Goal: Information Seeking & Learning: Learn about a topic

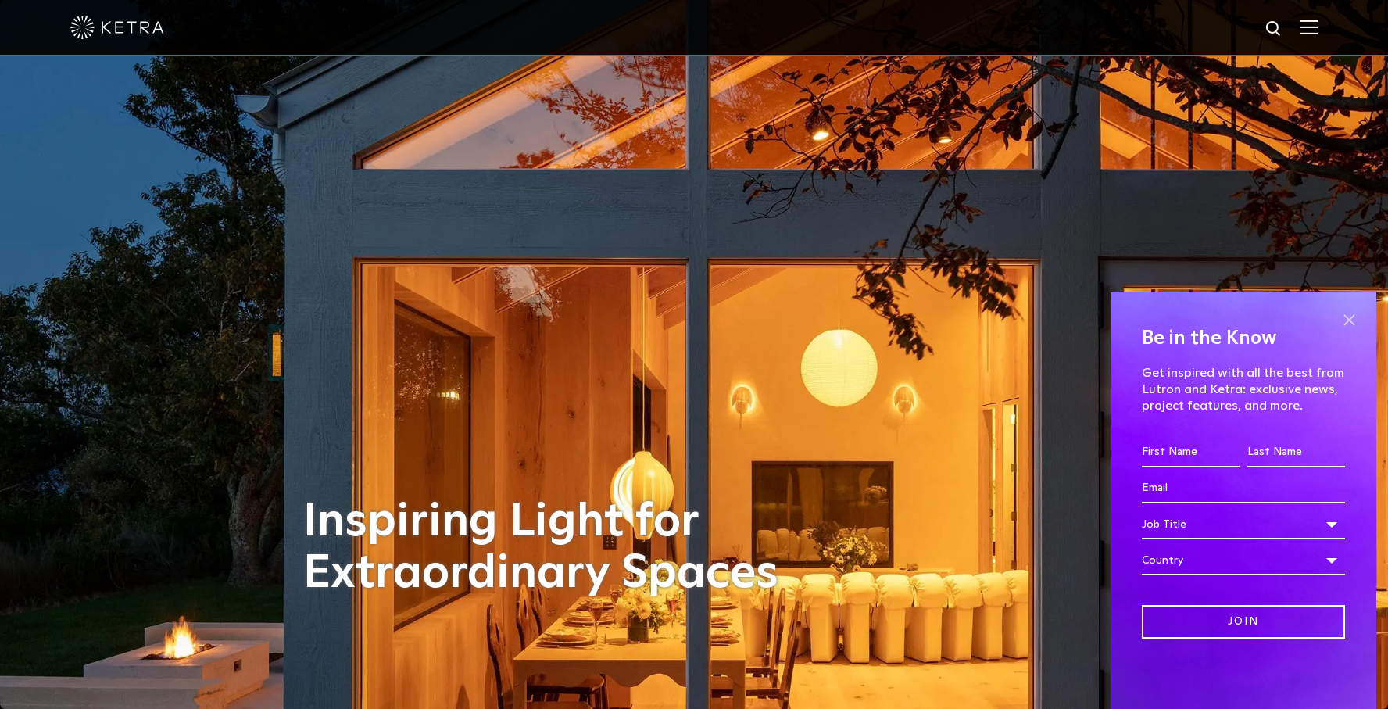
click at [1345, 315] on span at bounding box center [1348, 319] width 23 height 23
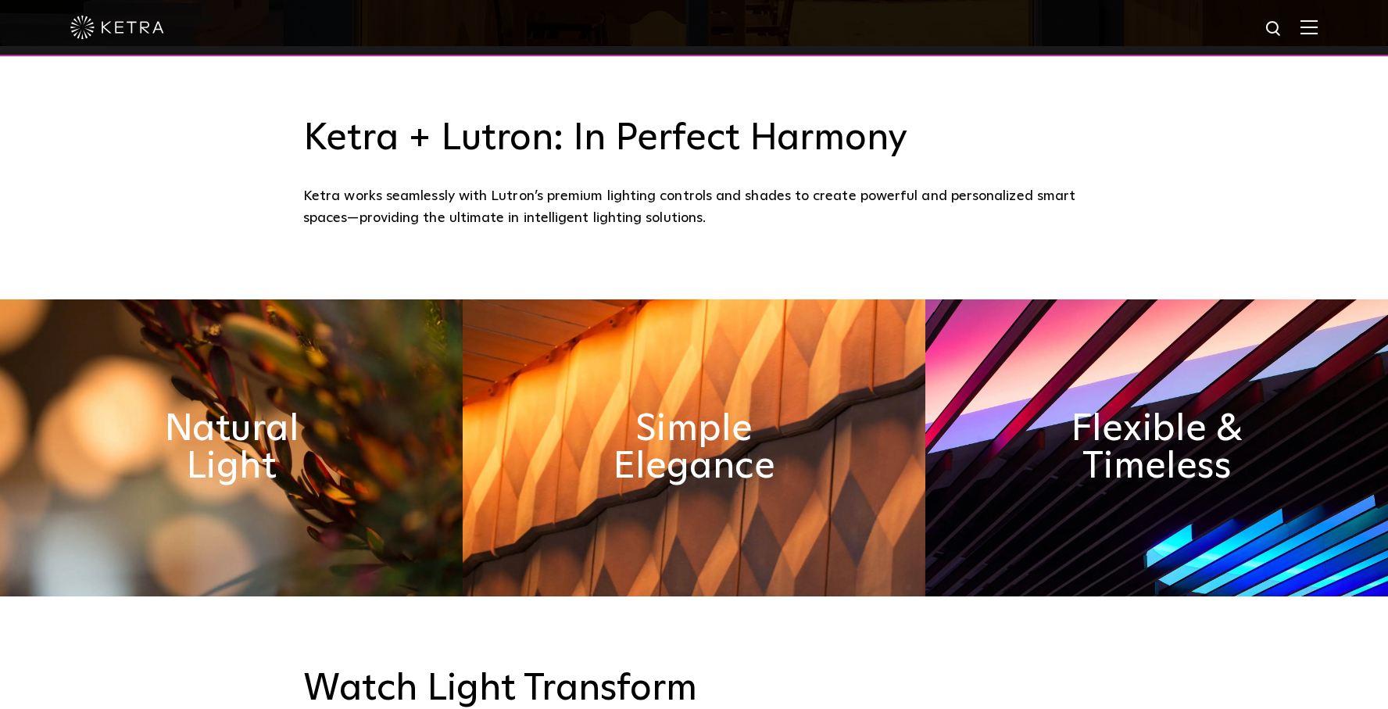
scroll to position [676, 0]
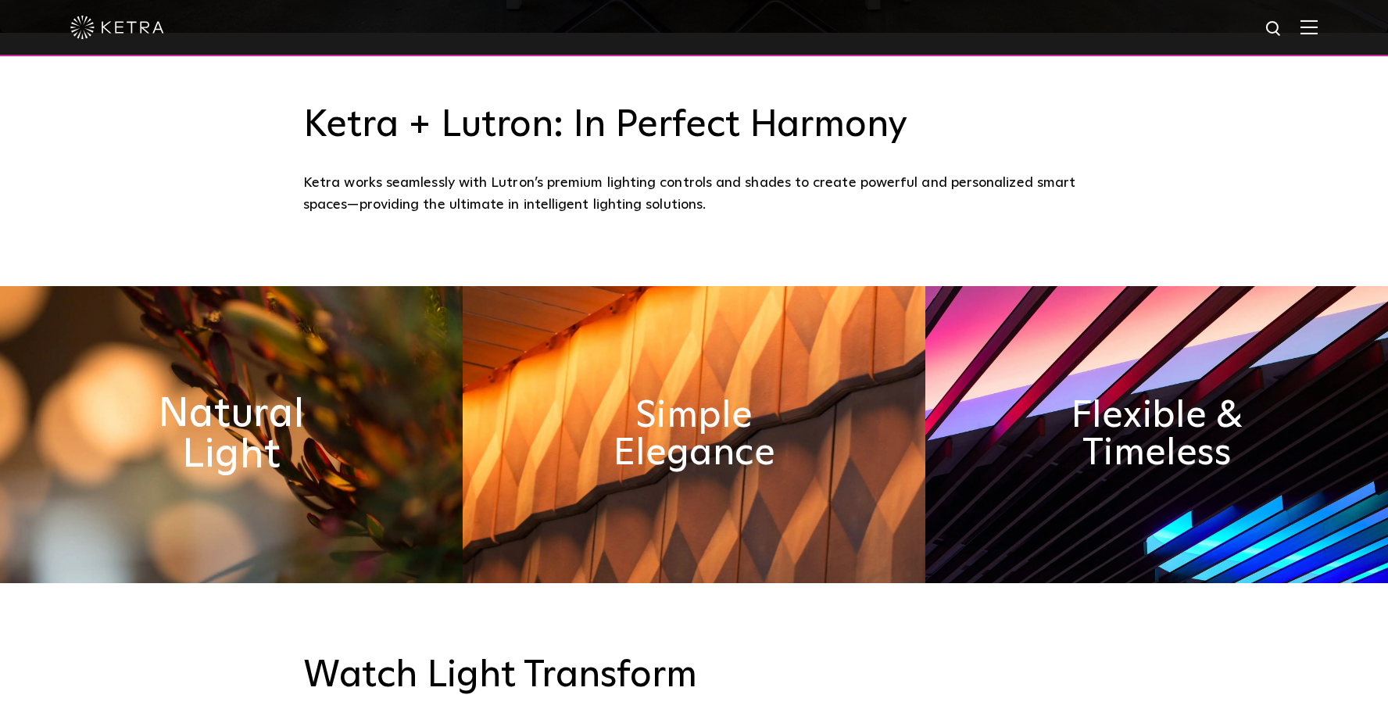
click at [219, 459] on h2 "Natural Light" at bounding box center [231, 435] width 252 height 82
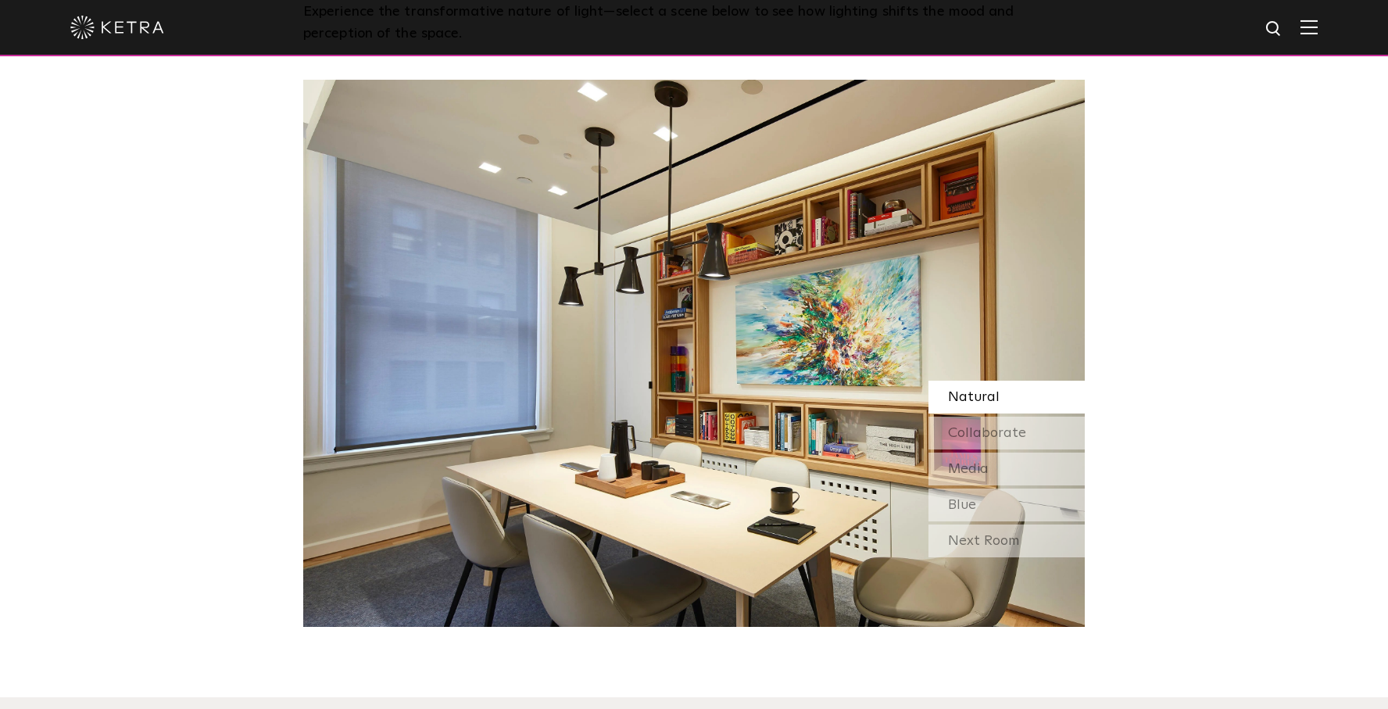
scroll to position [1395, 0]
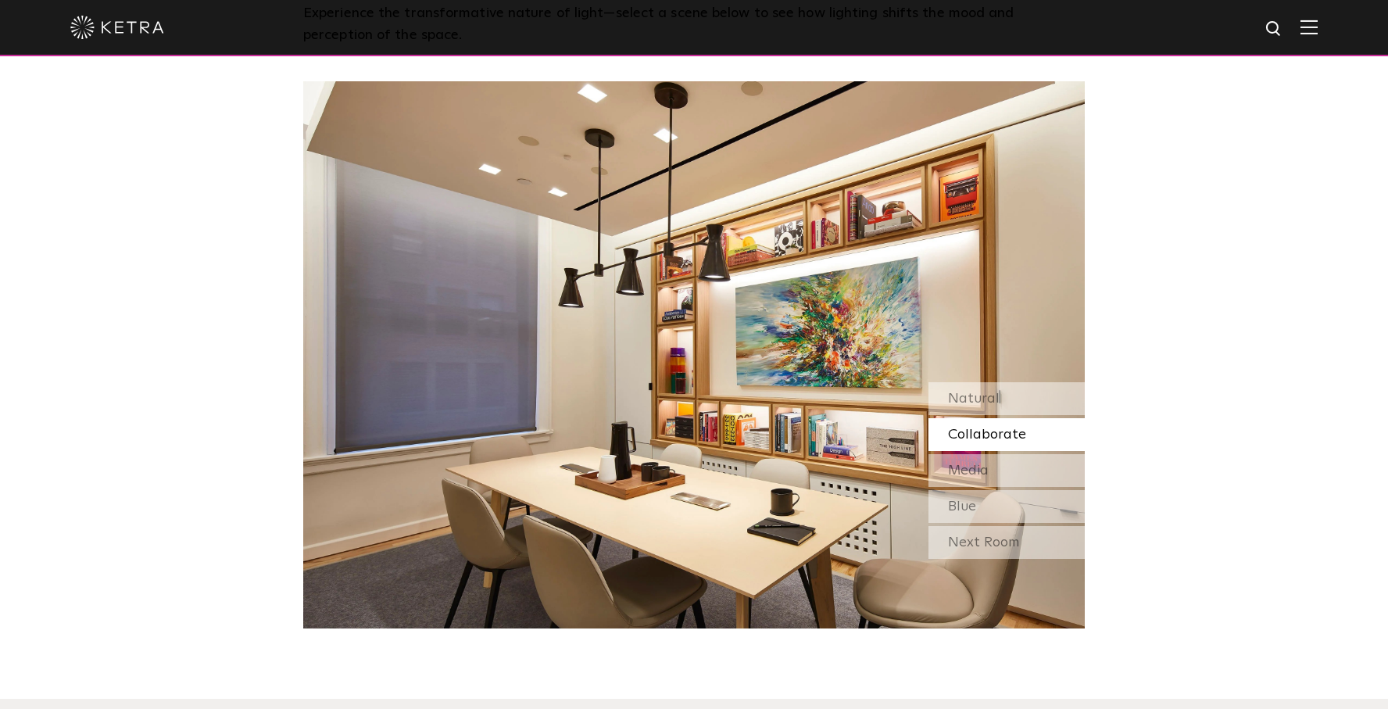
click at [970, 434] on span "Collaborate" at bounding box center [987, 434] width 78 height 14
click at [970, 470] on span "Media" at bounding box center [968, 470] width 41 height 14
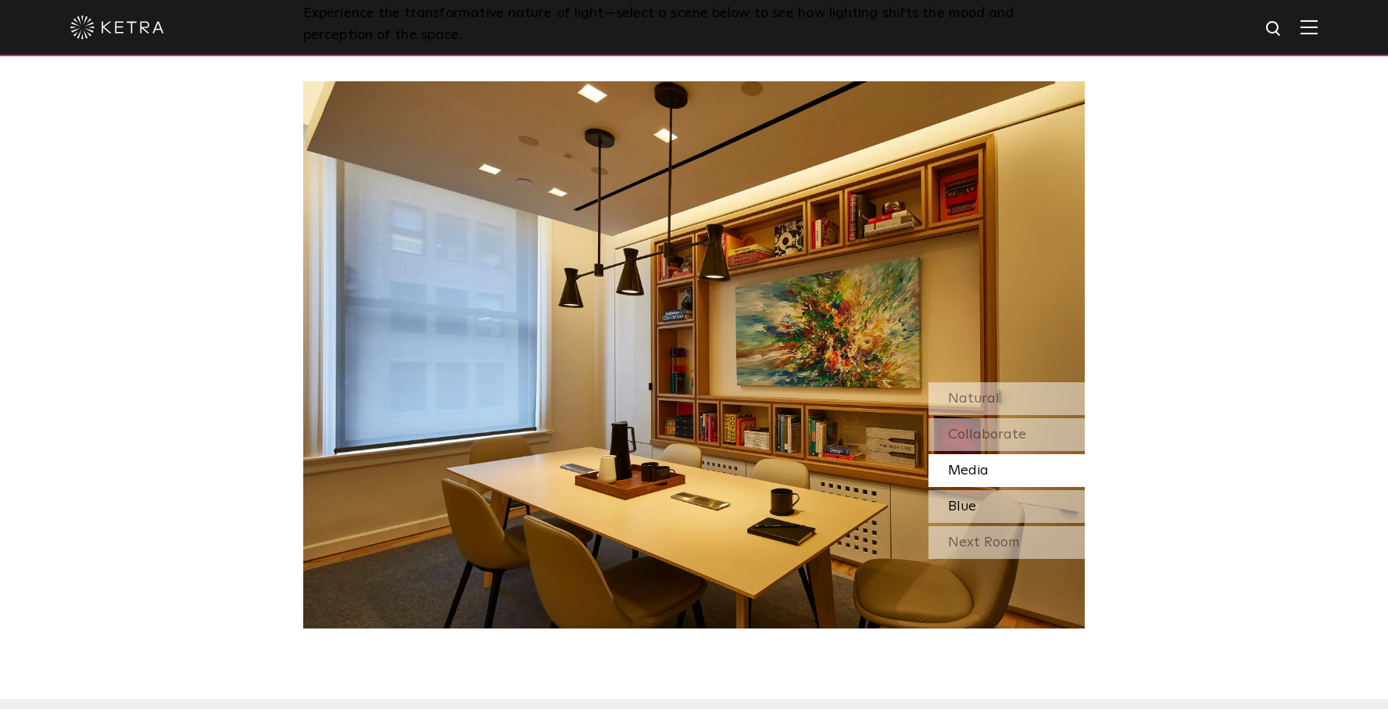
click at [966, 503] on span "Blue" at bounding box center [962, 506] width 28 height 14
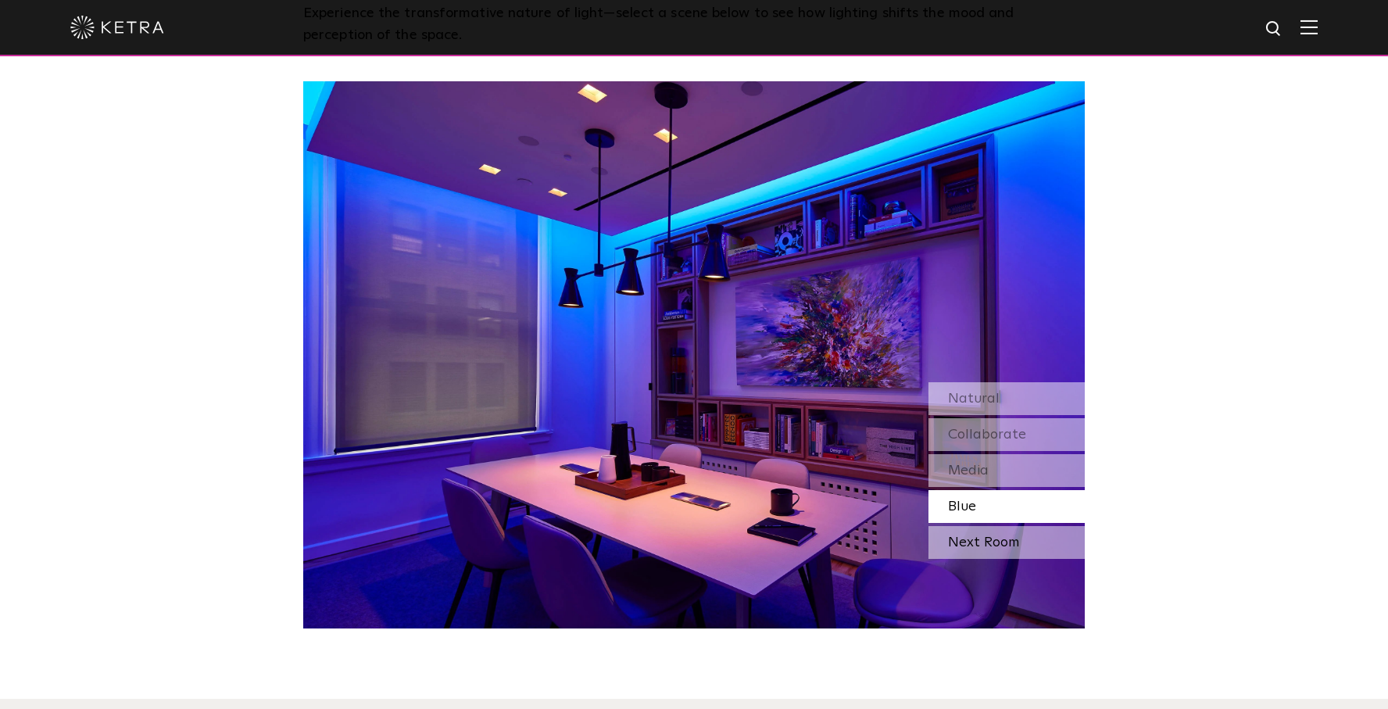
click at [970, 546] on div "Next Room" at bounding box center [1006, 542] width 156 height 33
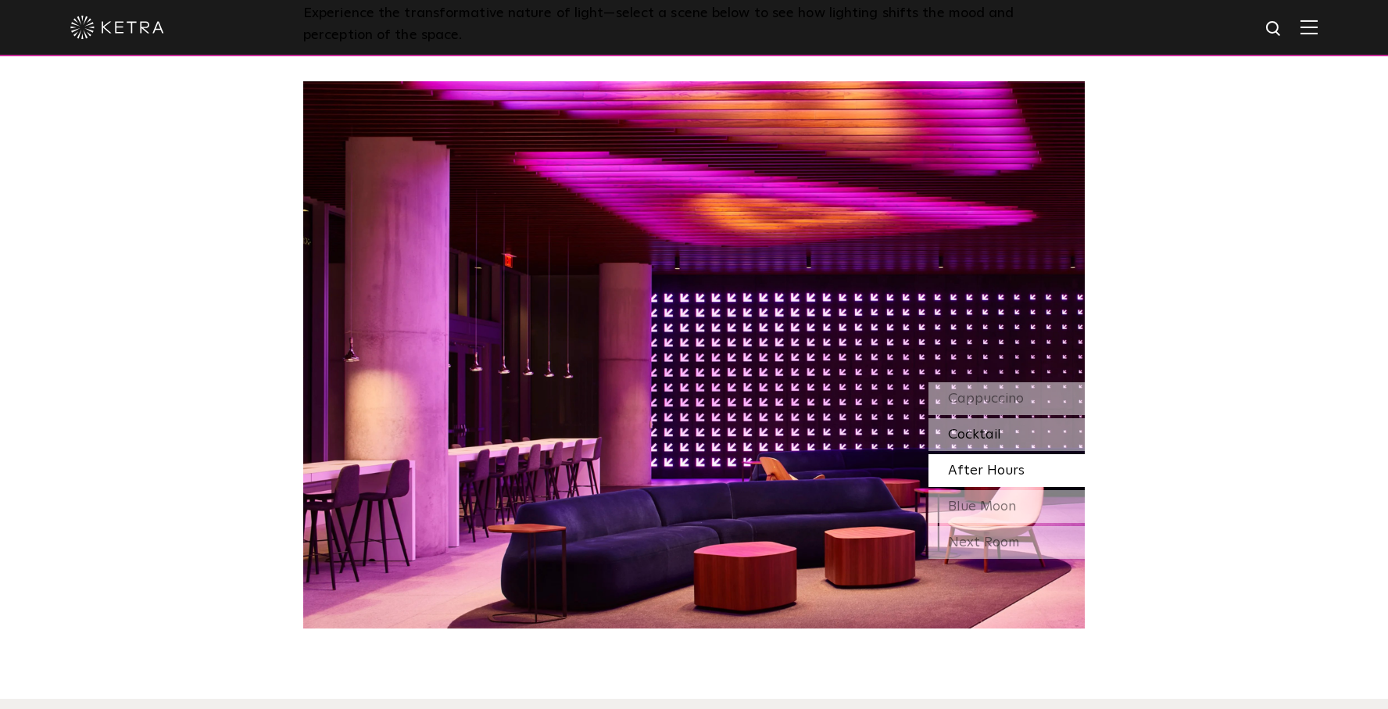
click at [974, 431] on span "Cocktail" at bounding box center [974, 434] width 53 height 14
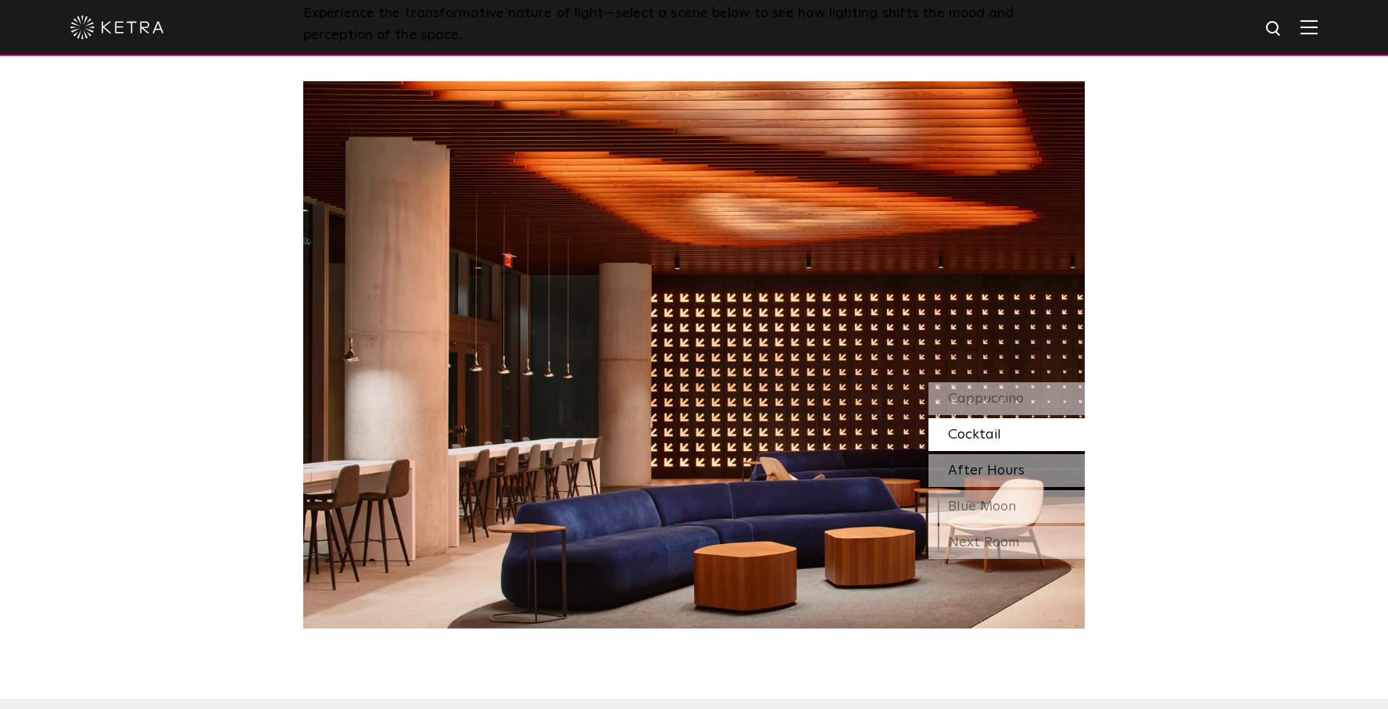
click at [975, 464] on span "After Hours" at bounding box center [986, 470] width 77 height 14
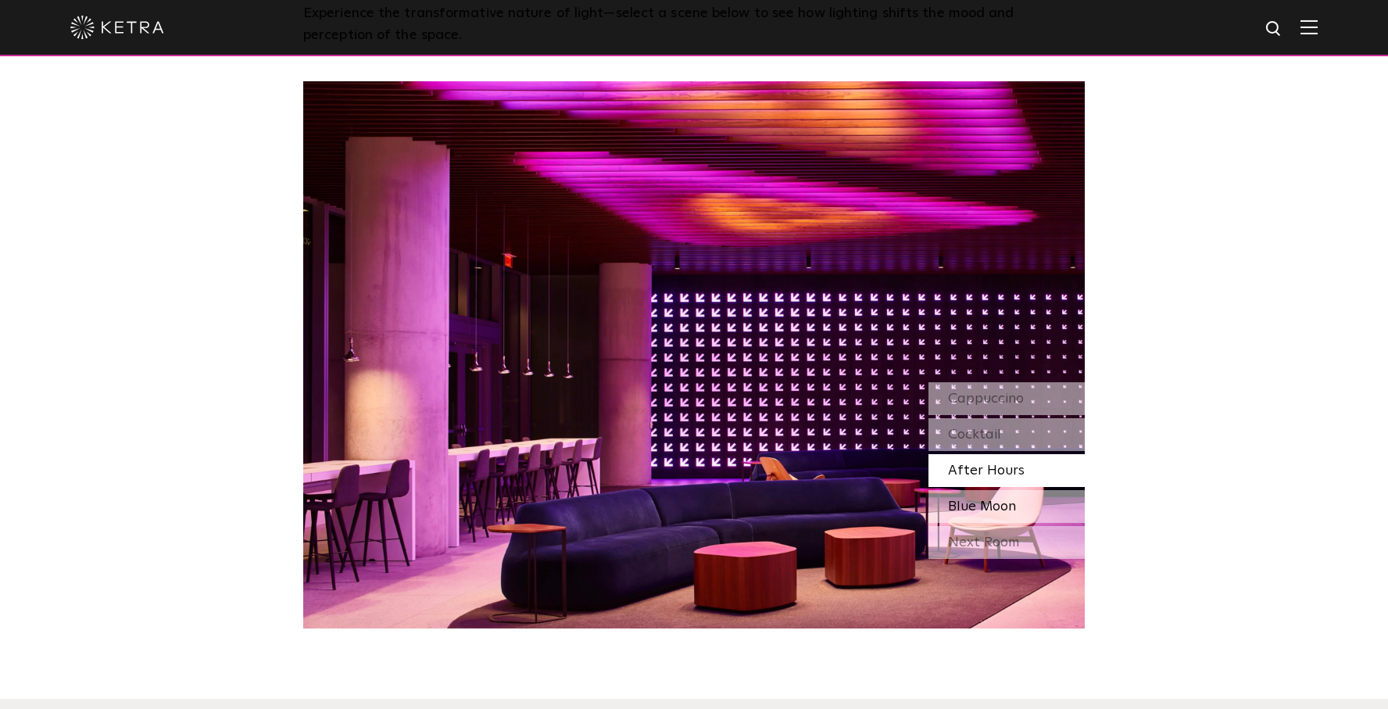
click at [977, 505] on span "Blue Moon" at bounding box center [982, 506] width 68 height 14
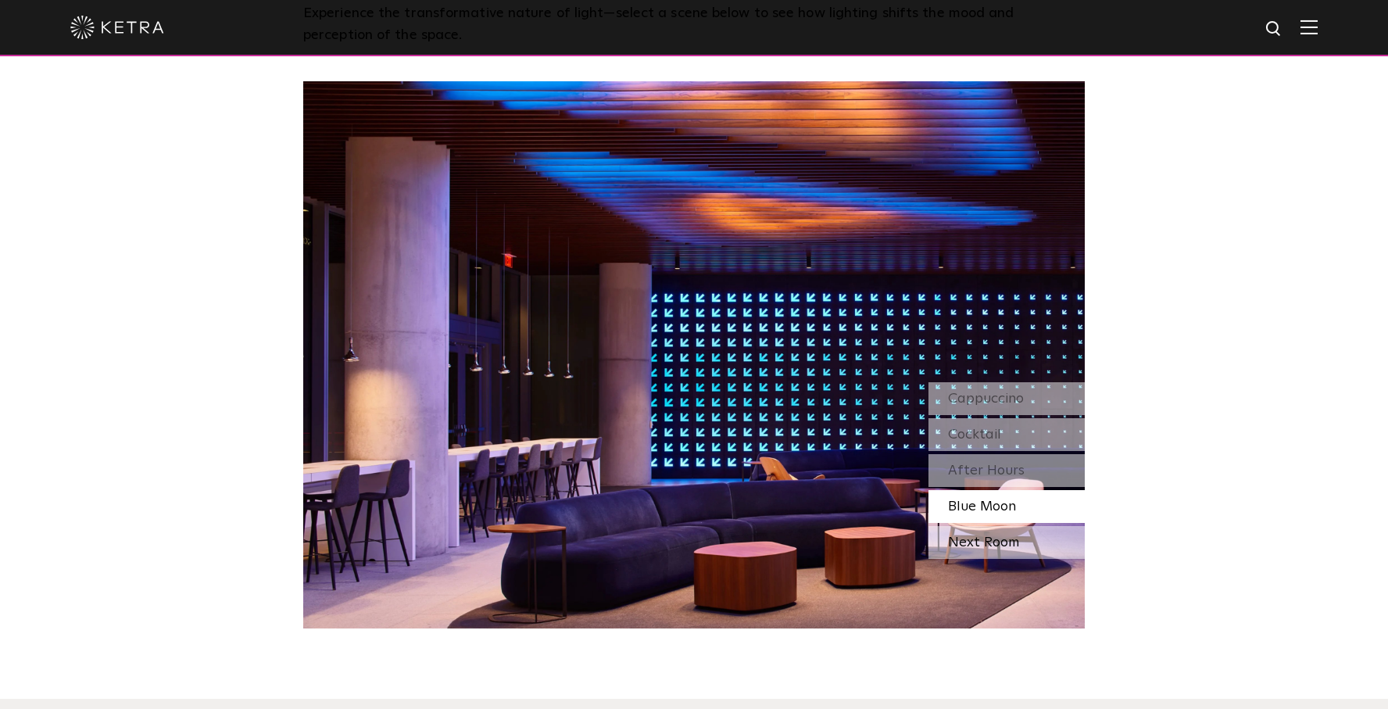
click at [979, 541] on div "Next Room" at bounding box center [1006, 542] width 156 height 33
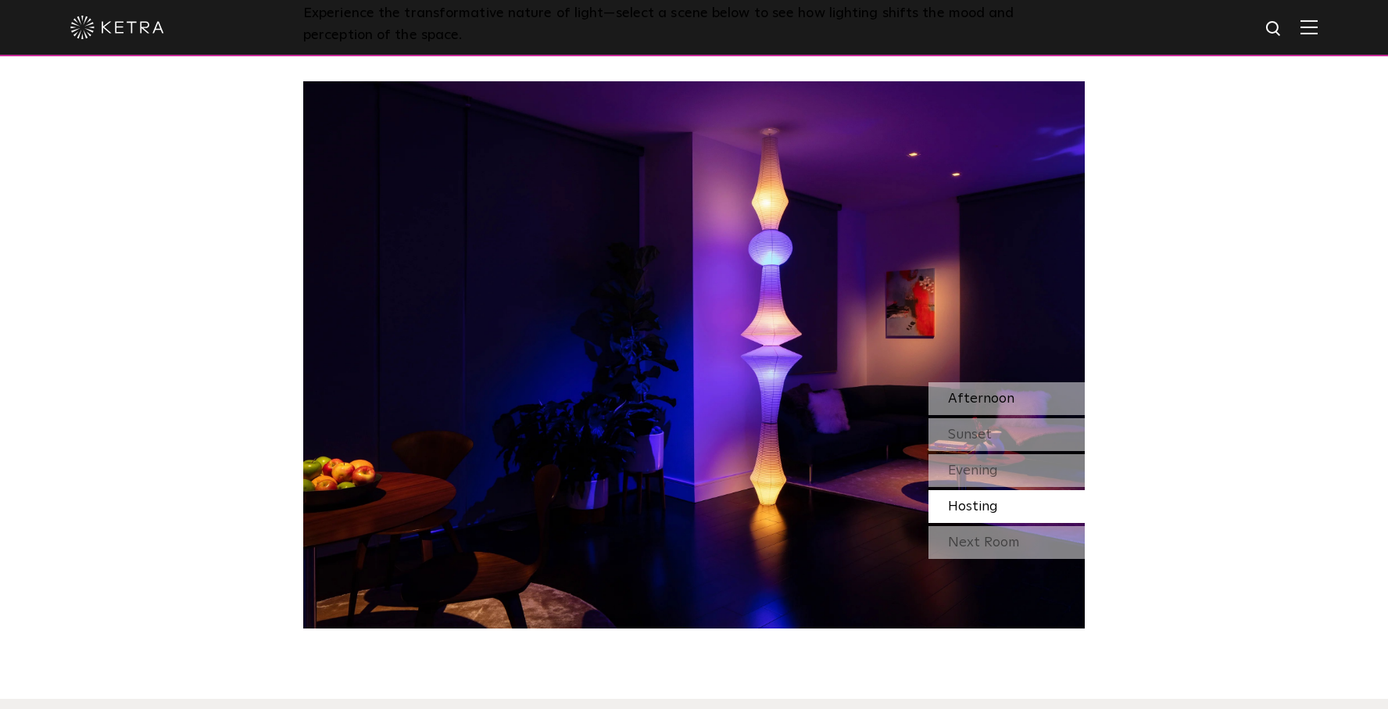
click at [980, 397] on span "Afternoon" at bounding box center [981, 398] width 66 height 14
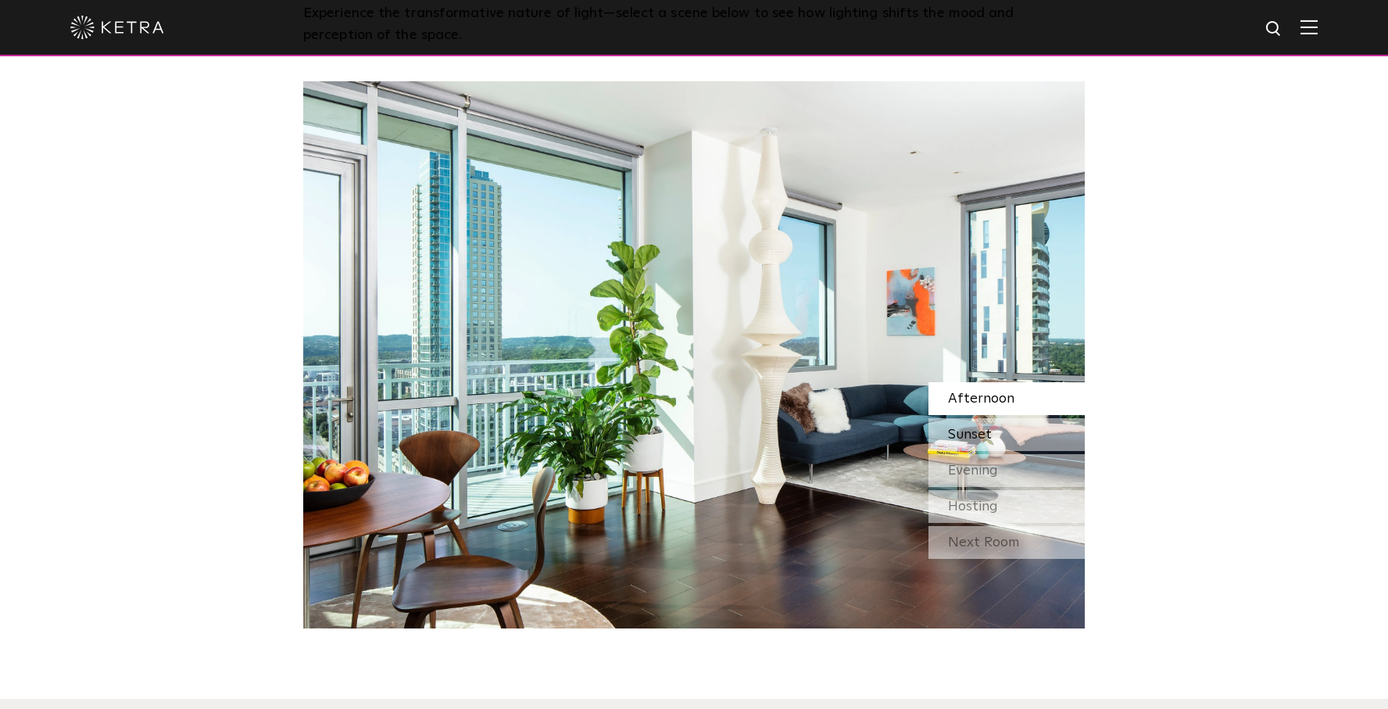
click at [974, 432] on span "Sunset" at bounding box center [970, 434] width 44 height 14
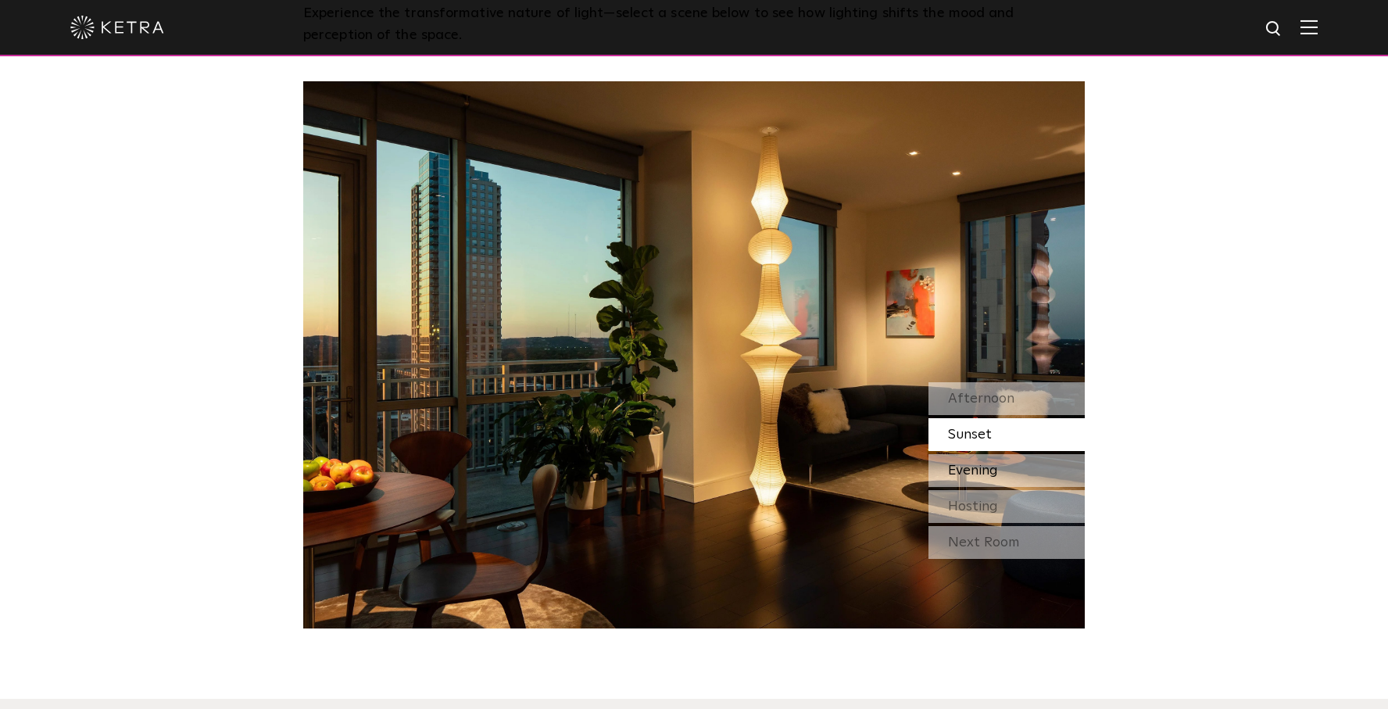
click at [972, 474] on span "Evening" at bounding box center [973, 470] width 50 height 14
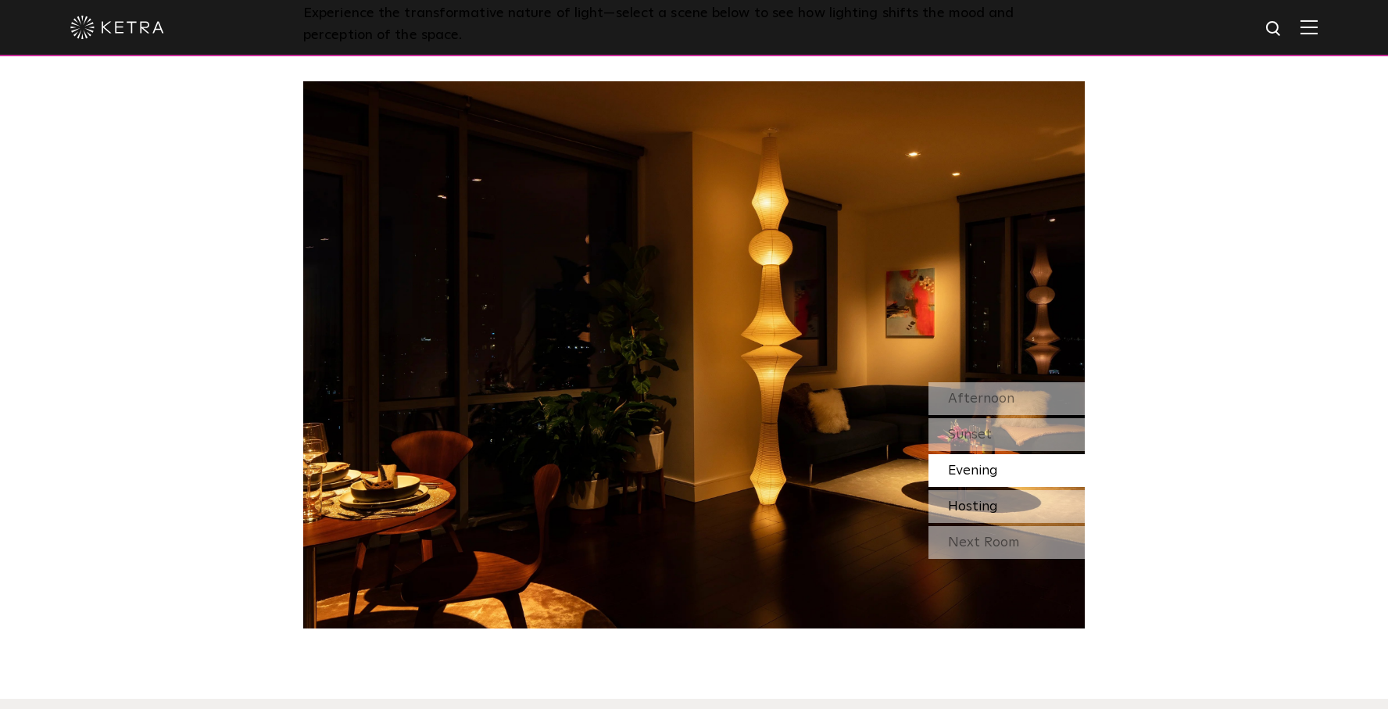
click at [967, 512] on span "Hosting" at bounding box center [973, 506] width 50 height 14
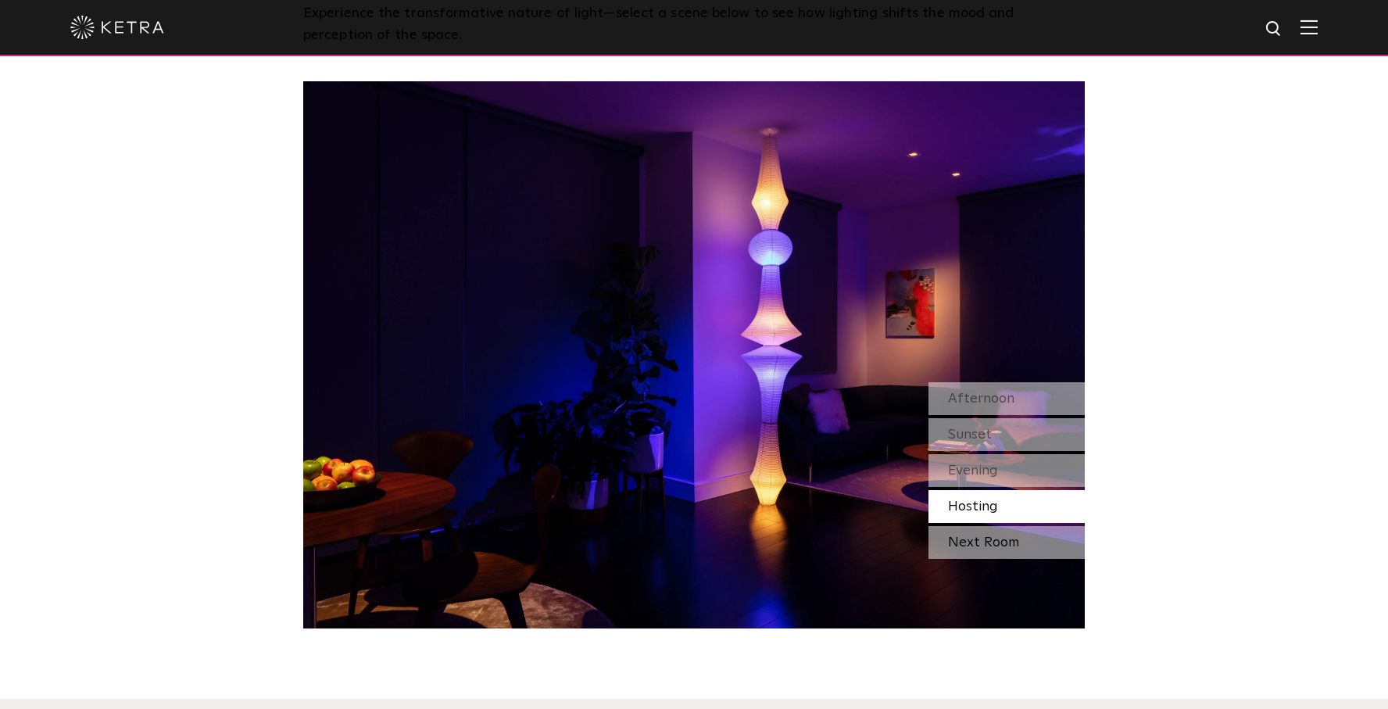
click at [985, 541] on div "Next Room" at bounding box center [1006, 542] width 156 height 33
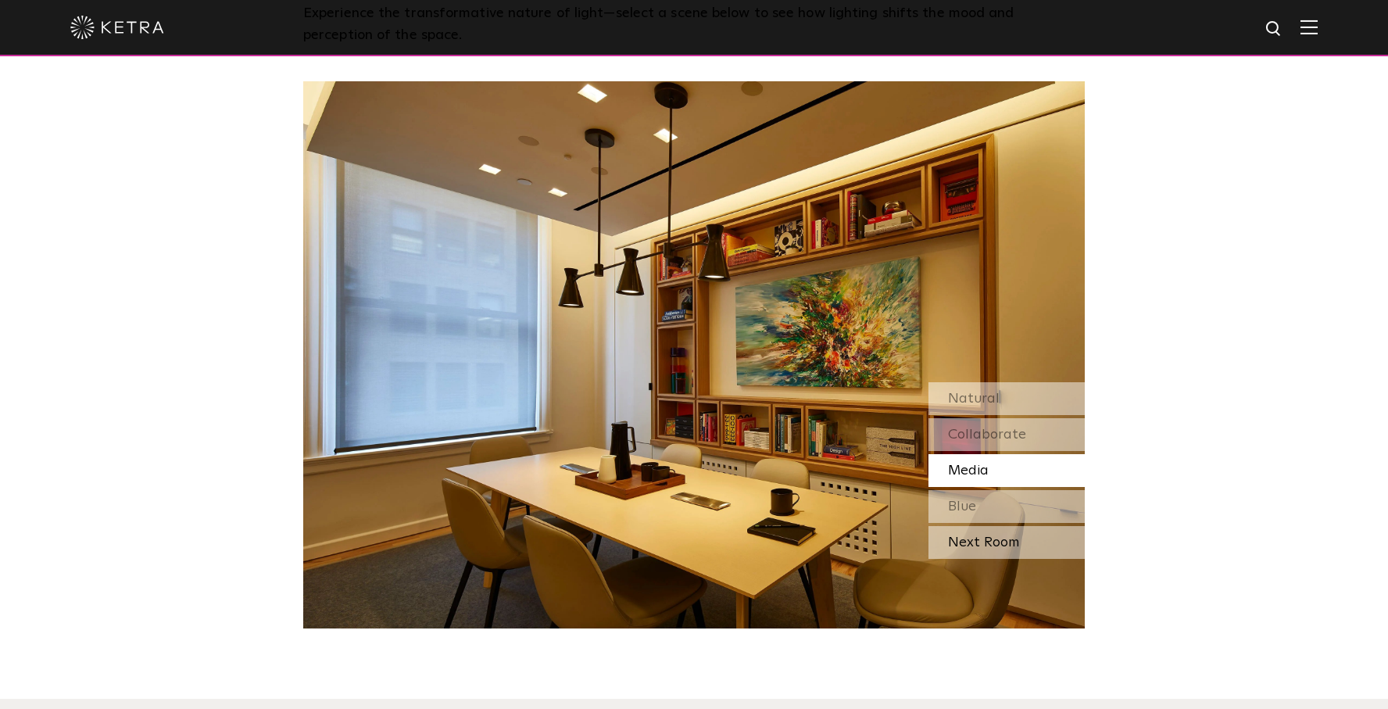
click at [996, 544] on div "Next Room" at bounding box center [1006, 542] width 156 height 33
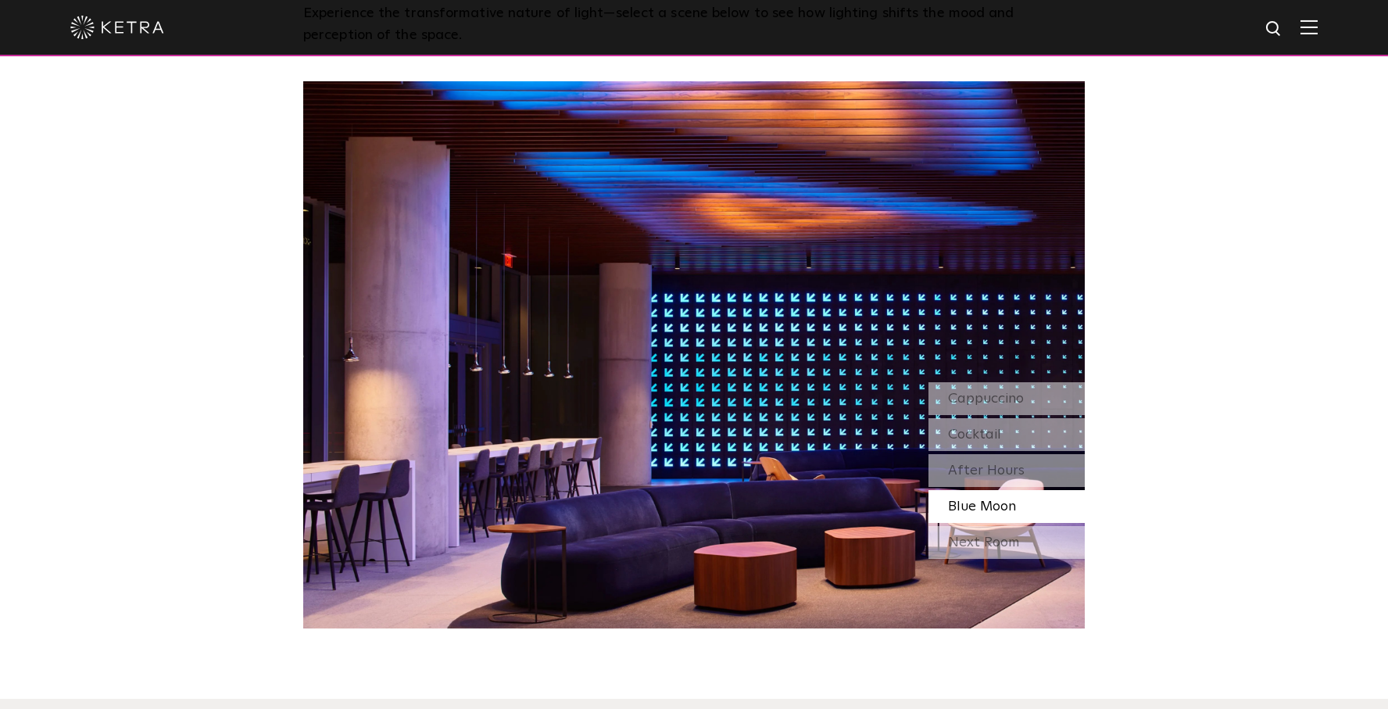
click at [996, 544] on div "Next Room" at bounding box center [1006, 542] width 156 height 33
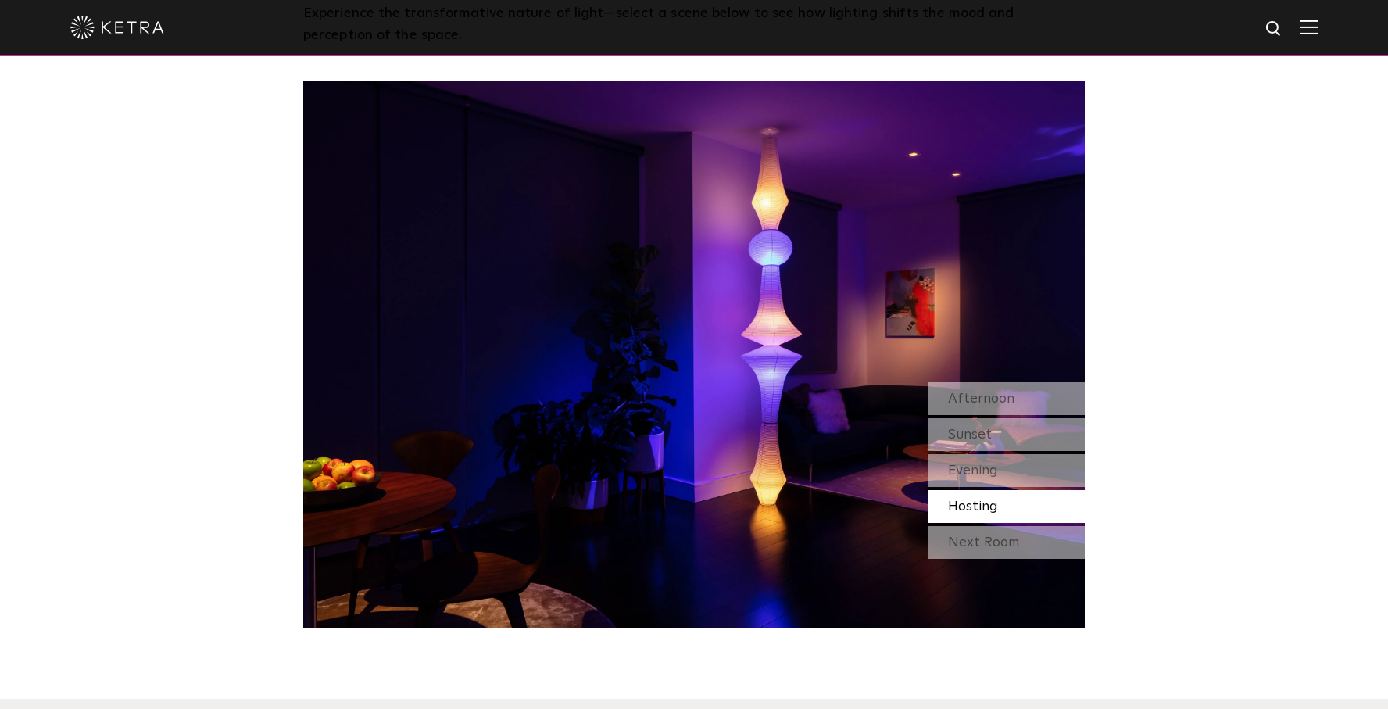
click at [996, 544] on div "Next Room" at bounding box center [1006, 542] width 156 height 33
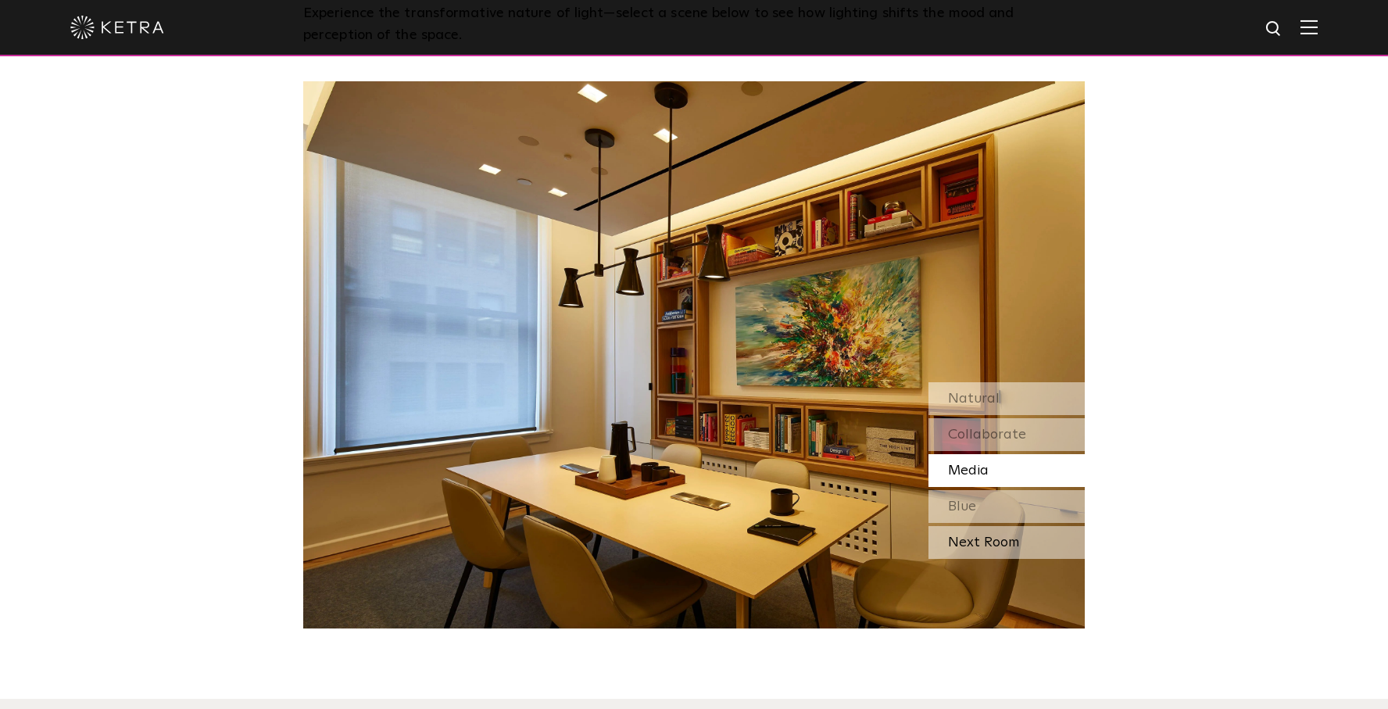
click at [996, 544] on div "Next Room" at bounding box center [1006, 542] width 156 height 33
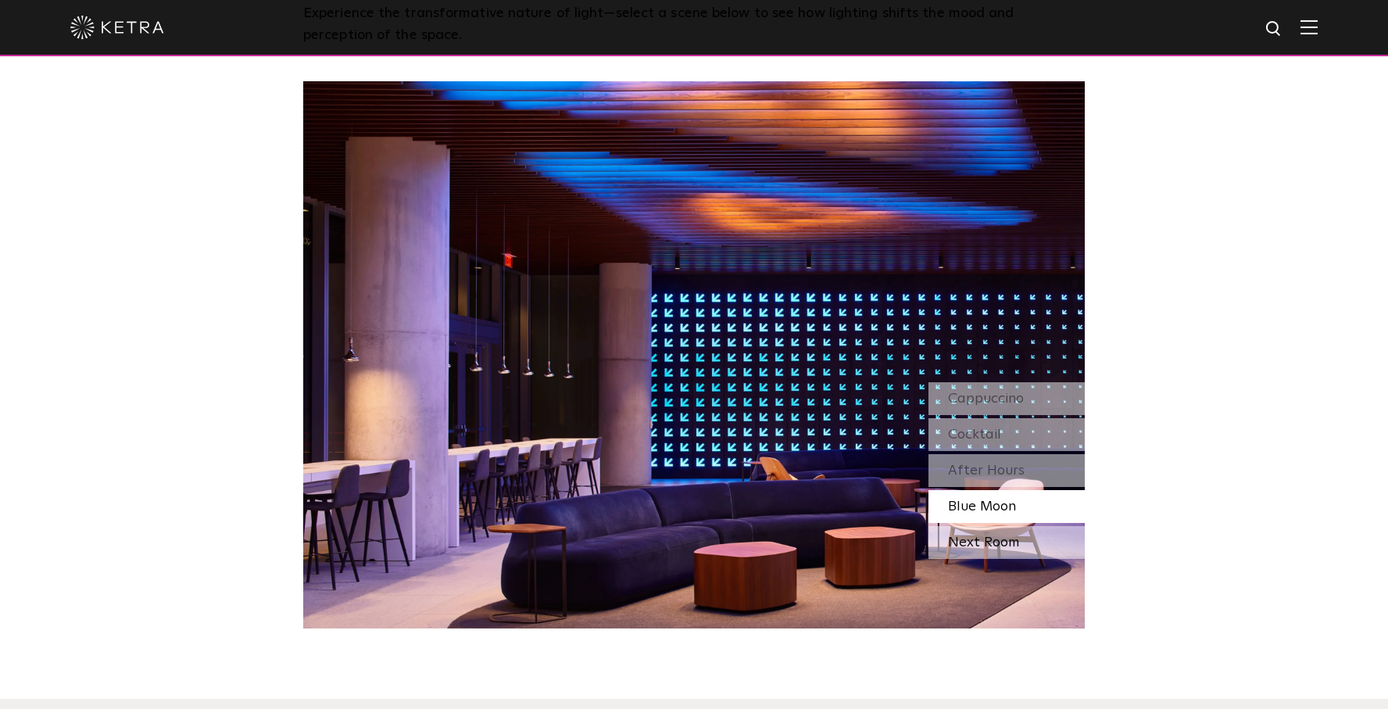
click at [987, 551] on div "Next Room" at bounding box center [1006, 542] width 156 height 33
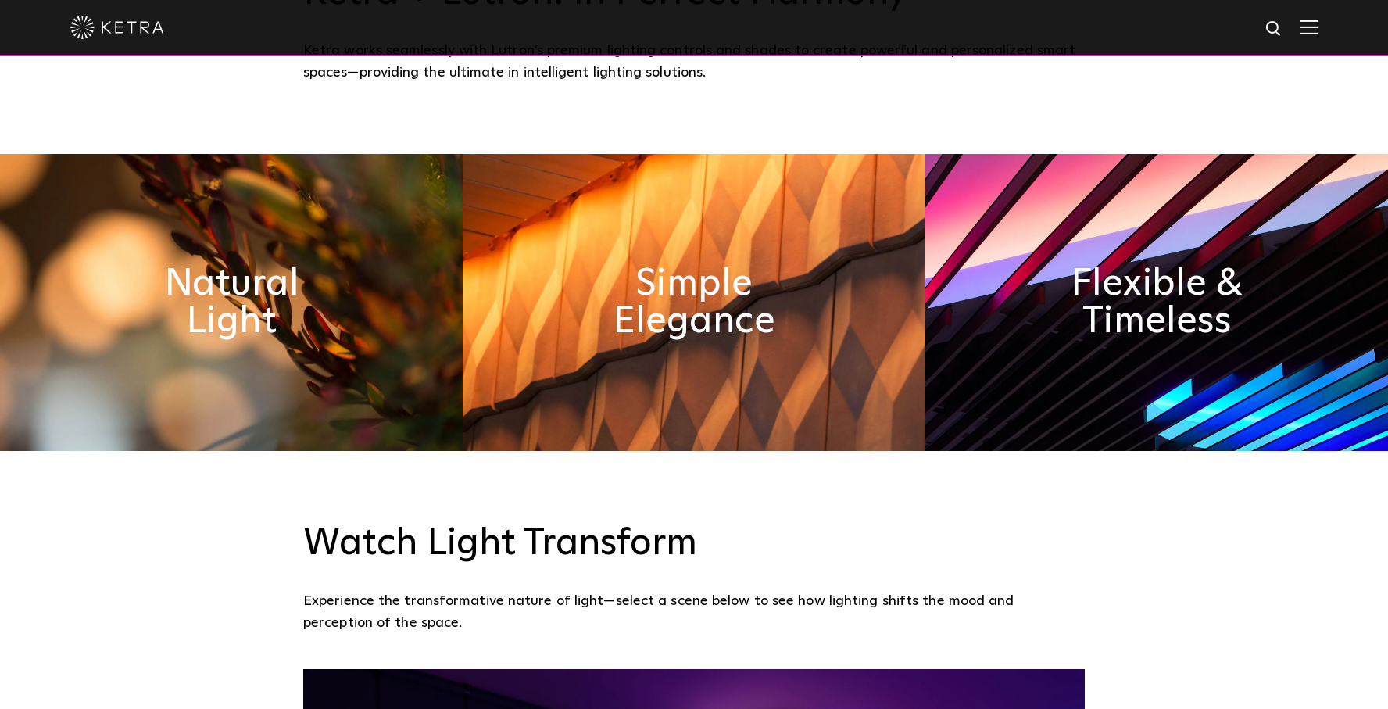
scroll to position [804, 0]
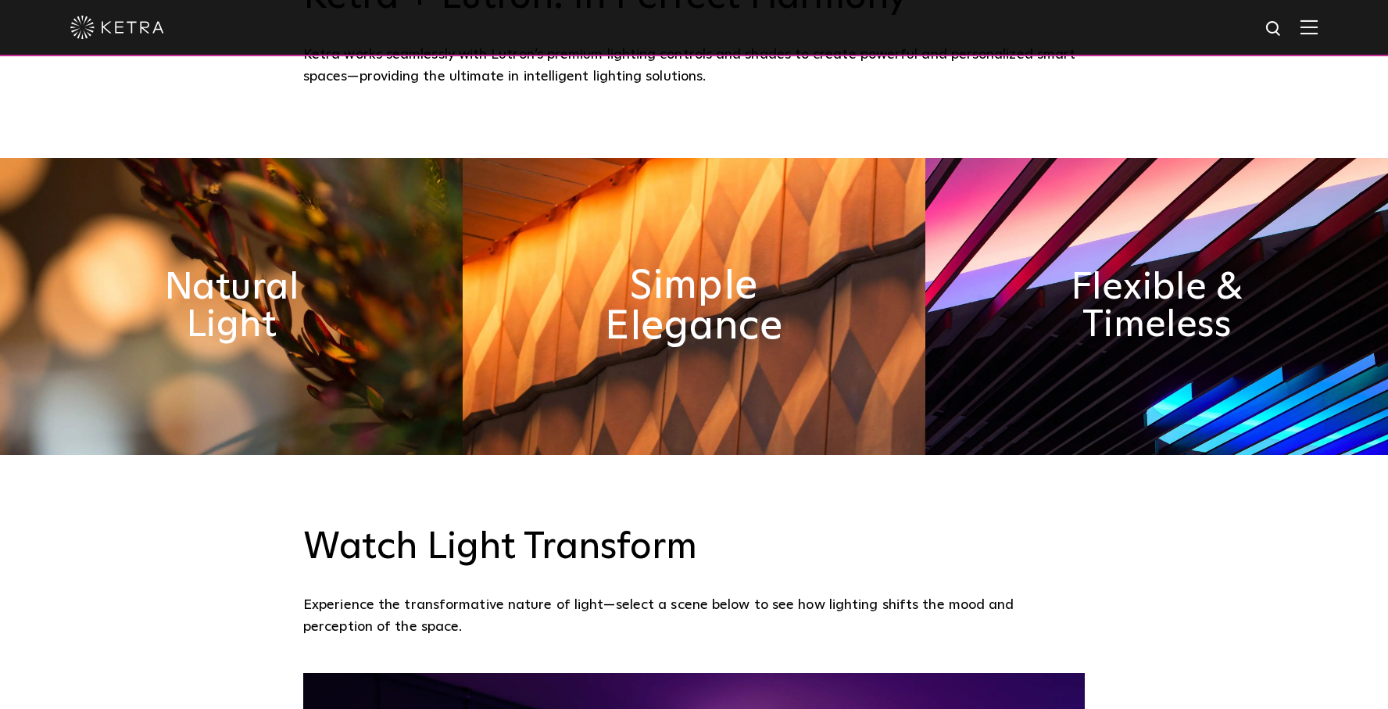
click at [666, 320] on h2 "Simple Elegance" at bounding box center [694, 307] width 252 height 82
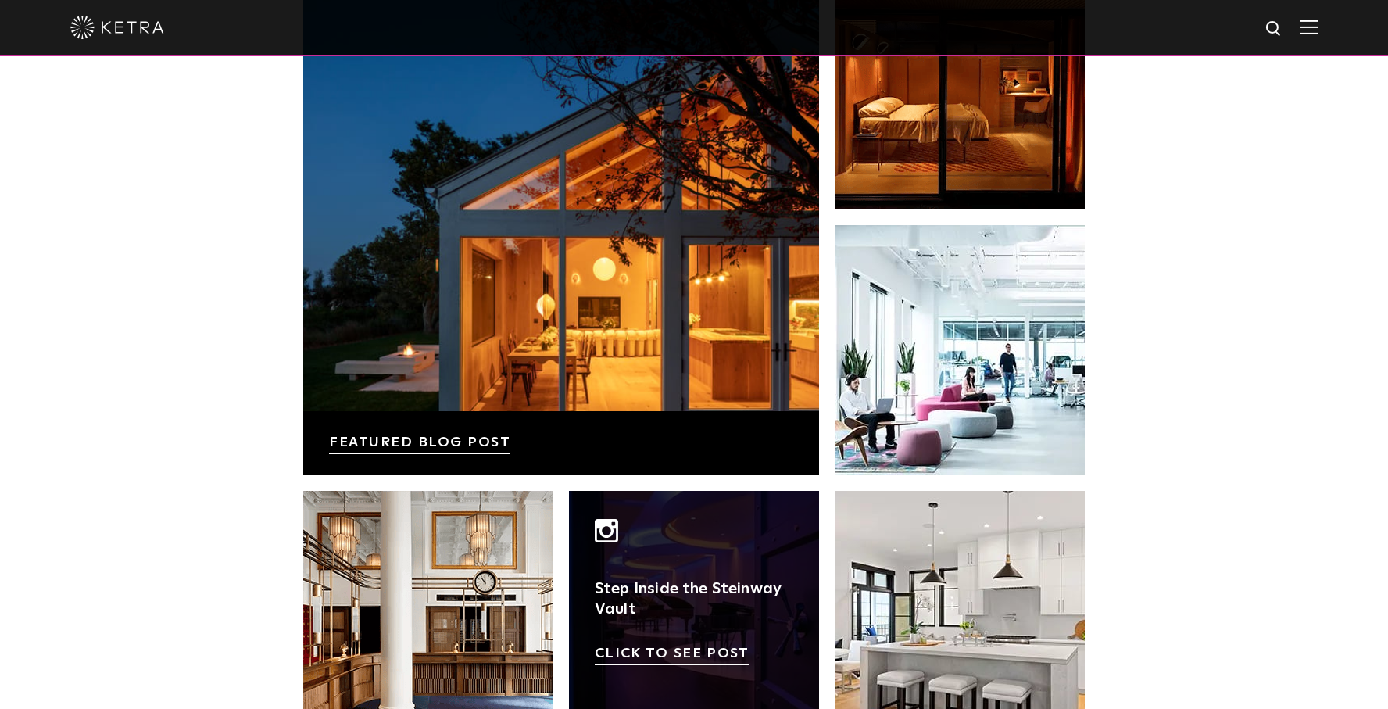
scroll to position [2664, 0]
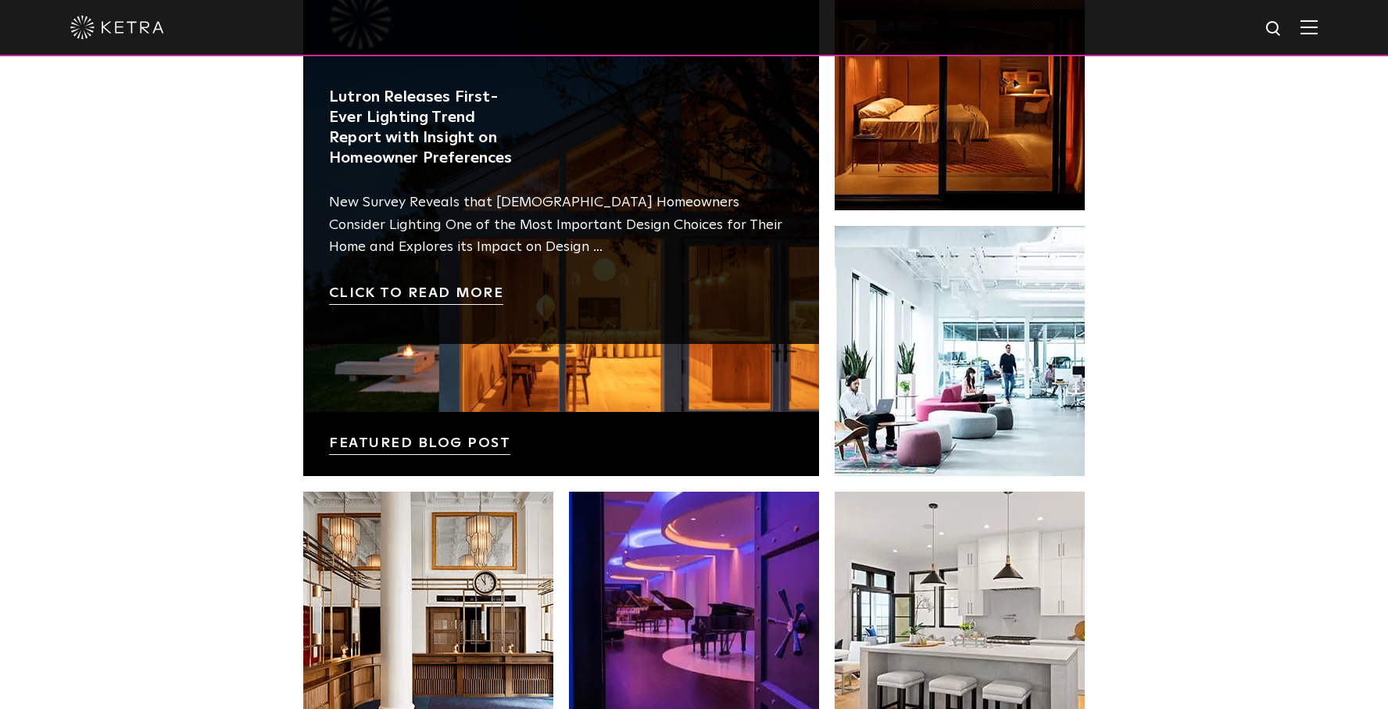
click at [484, 333] on link at bounding box center [561, 218] width 516 height 516
